Goal: Task Accomplishment & Management: Use online tool/utility

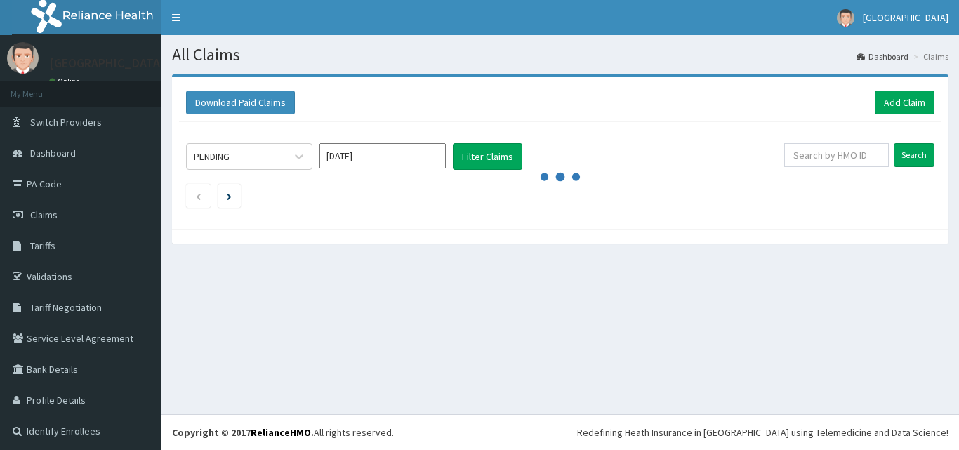
click at [828, 155] on input "text" at bounding box center [836, 155] width 105 height 24
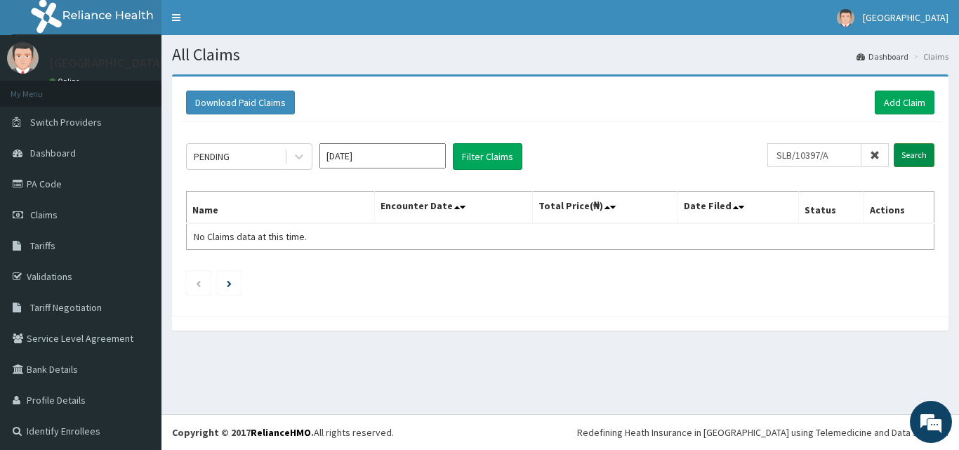
type input "SLB/10397/A"
click at [898, 157] on input "Search" at bounding box center [914, 155] width 41 height 24
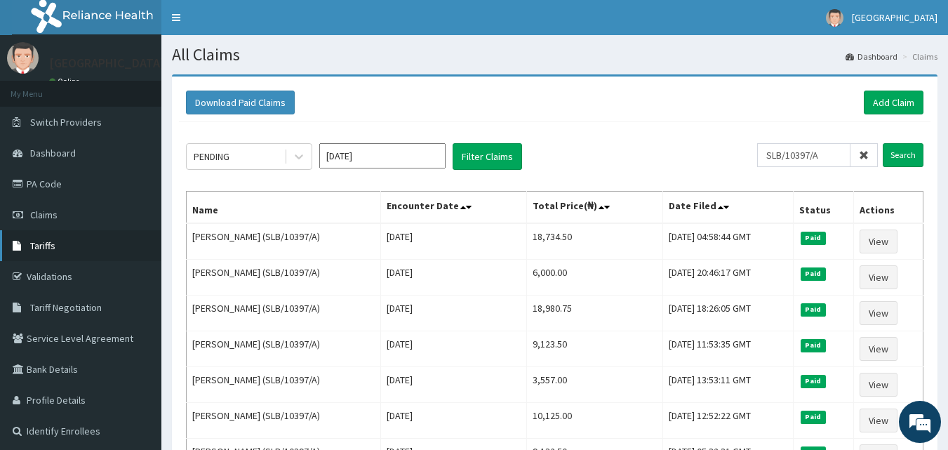
click at [55, 239] on link "Tariffs" at bounding box center [80, 245] width 161 height 31
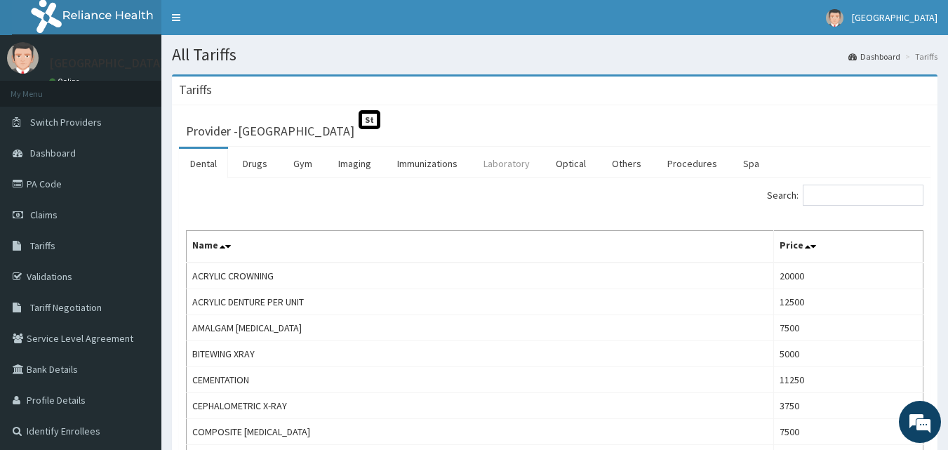
click at [512, 162] on link "Laboratory" at bounding box center [506, 163] width 69 height 29
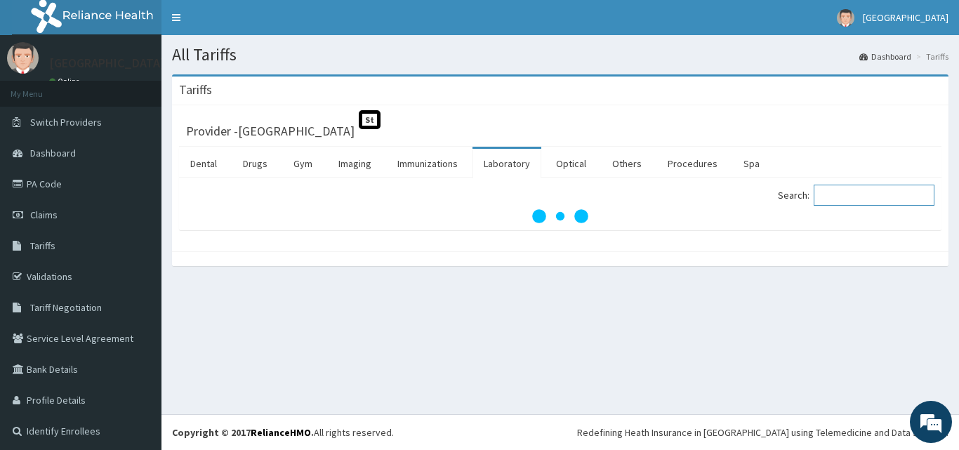
click at [877, 197] on input "Search:" at bounding box center [874, 195] width 121 height 21
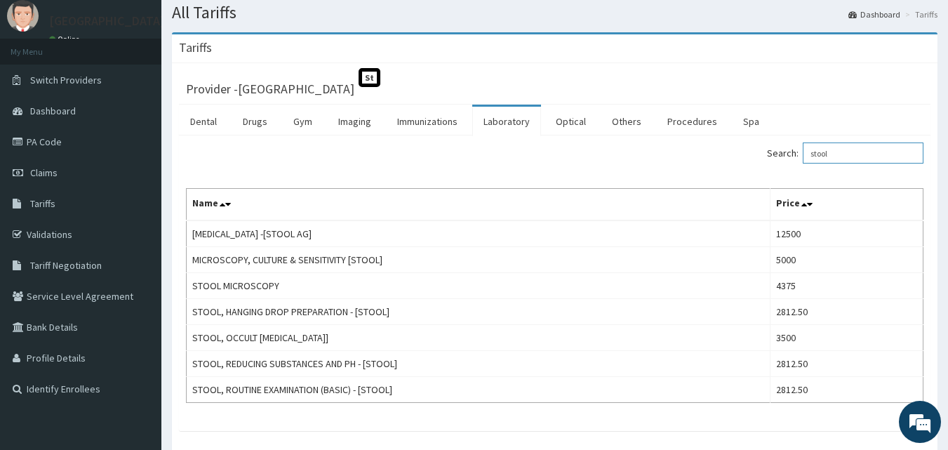
scroll to position [44, 0]
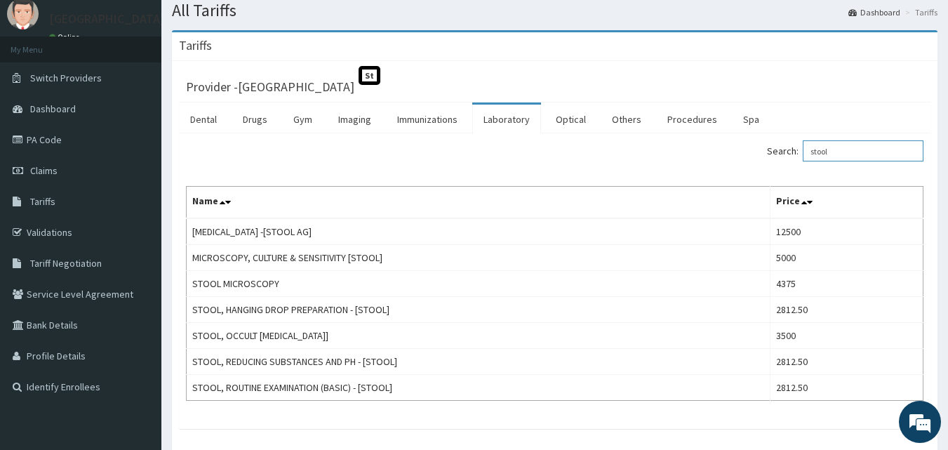
click at [847, 150] on input "stool" at bounding box center [863, 150] width 121 height 21
type input "s"
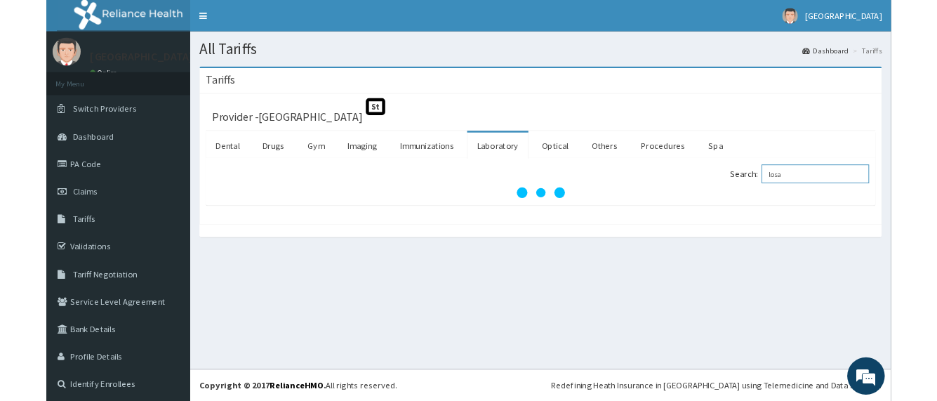
scroll to position [0, 0]
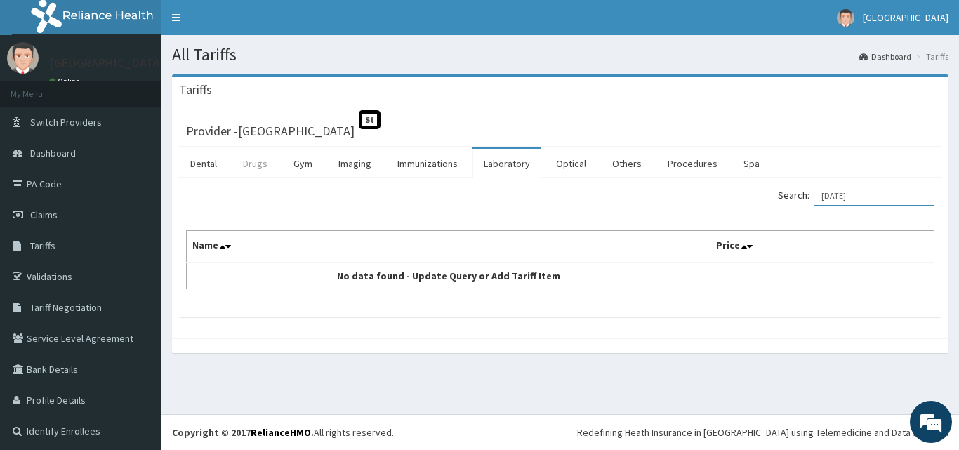
type input "[DATE]"
click at [257, 168] on link "Drugs" at bounding box center [255, 163] width 47 height 29
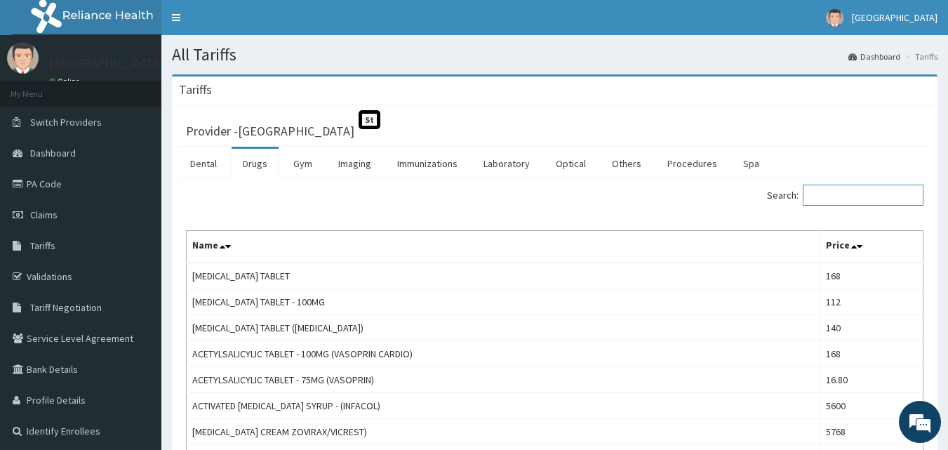
click at [842, 198] on input "Search:" at bounding box center [863, 195] width 121 height 21
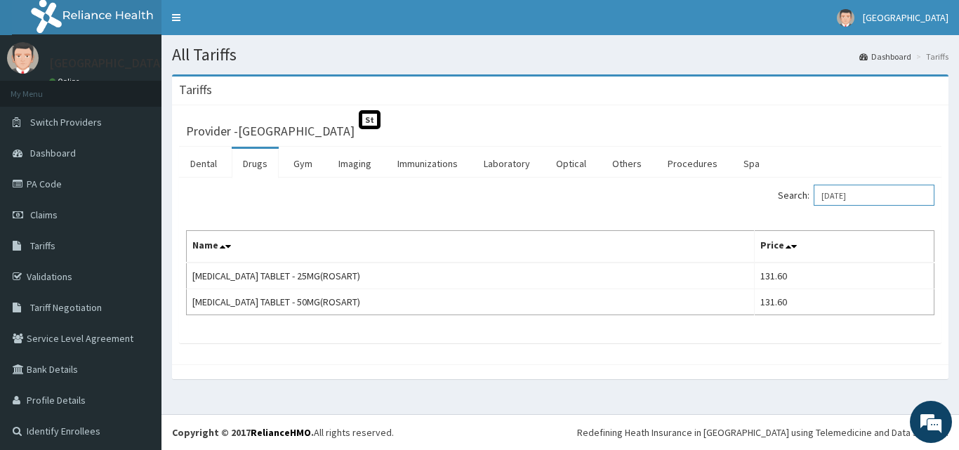
type input "[DATE]"
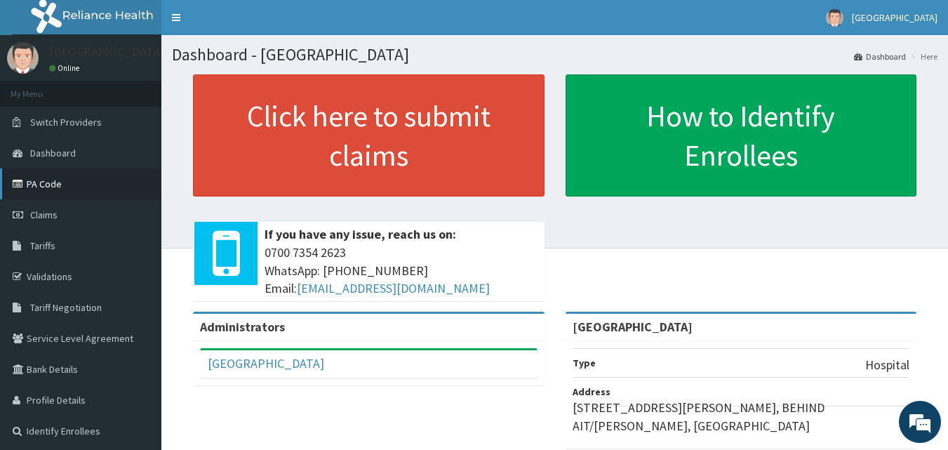
click at [75, 183] on link "PA Code" at bounding box center [80, 183] width 161 height 31
